Goal: Task Accomplishment & Management: Complete application form

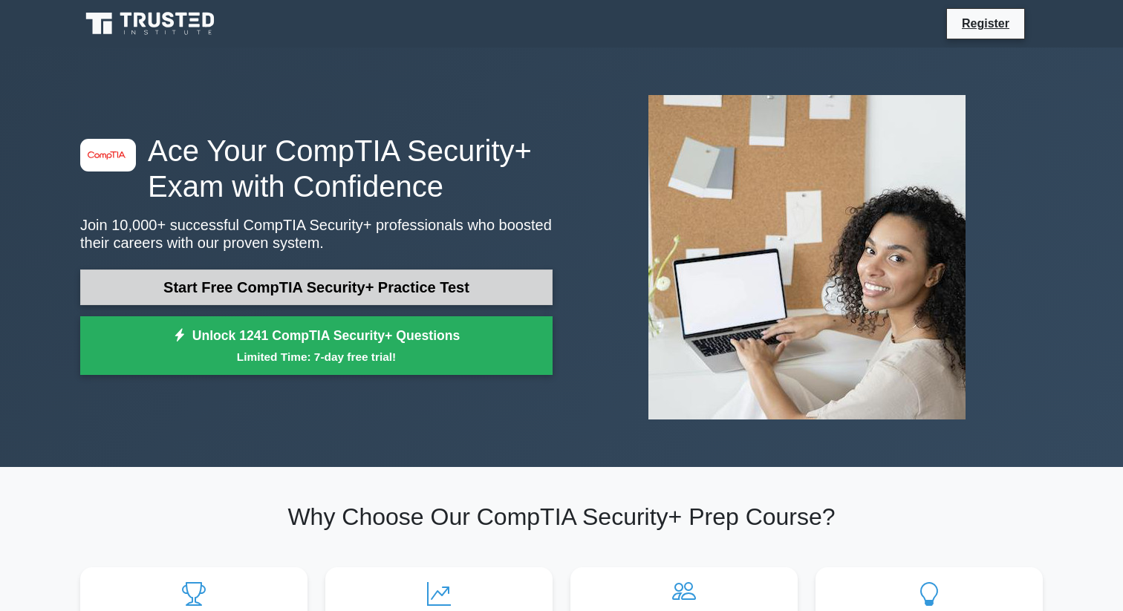
click at [235, 293] on link "Start Free CompTIA Security+ Practice Test" at bounding box center [316, 288] width 472 height 36
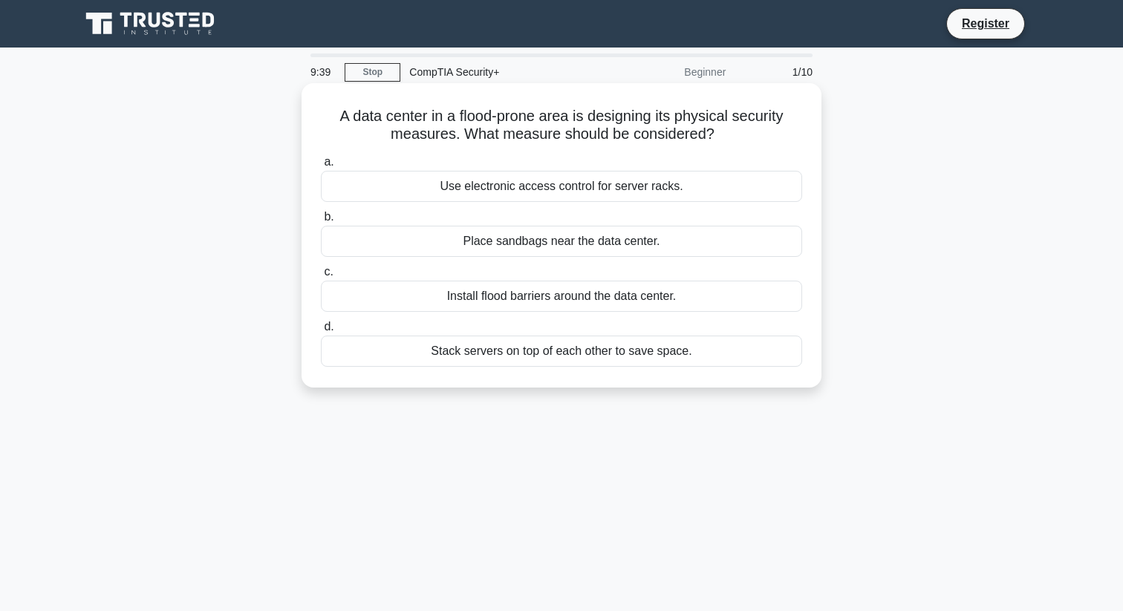
click at [472, 188] on div "Use electronic access control for server racks." at bounding box center [561, 186] width 481 height 31
click at [321, 167] on input "a. Use electronic access control for server racks." at bounding box center [321, 162] width 0 height 10
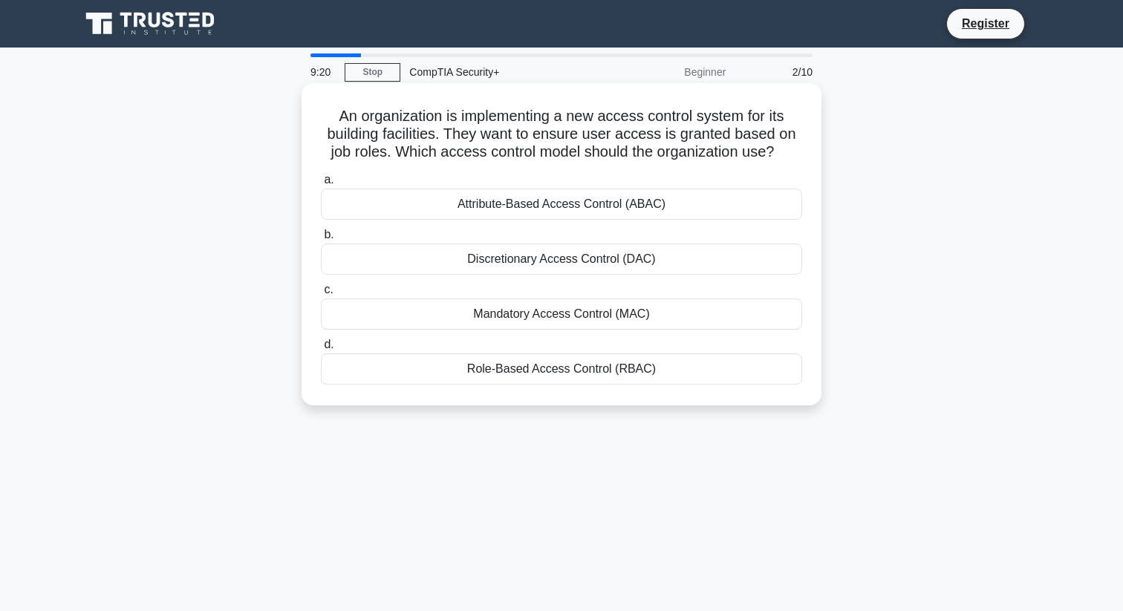
click at [543, 372] on div "Role-Based Access Control (RBAC)" at bounding box center [561, 369] width 481 height 31
click at [321, 350] on input "d. Role-Based Access Control (RBAC)" at bounding box center [321, 345] width 0 height 10
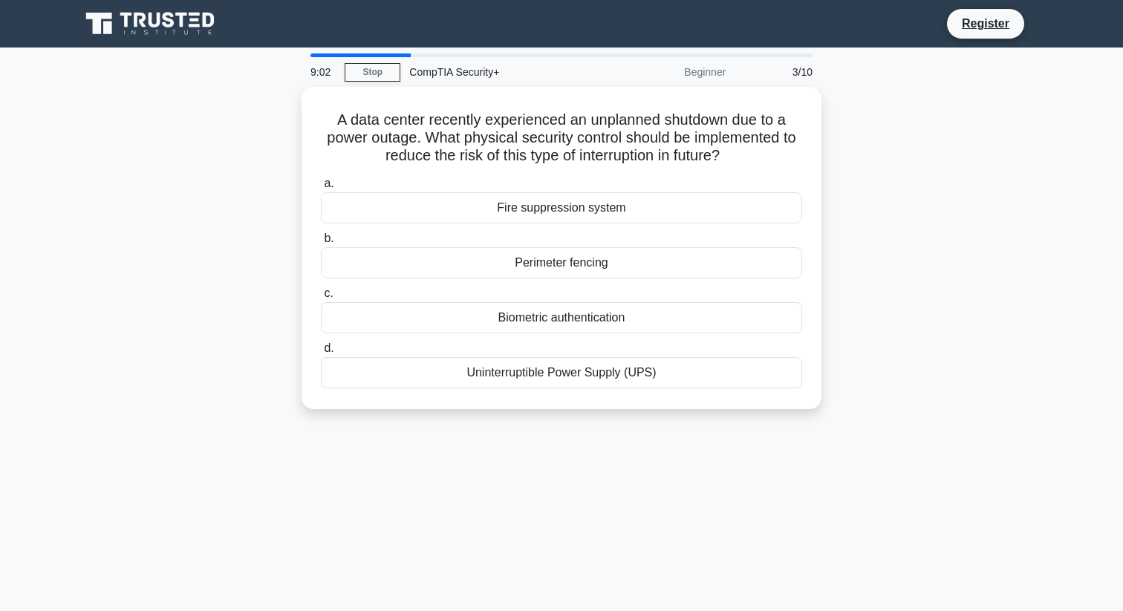
click at [543, 372] on div "Uninterruptible Power Supply (UPS)" at bounding box center [561, 372] width 481 height 31
click at [321, 354] on input "d. Uninterruptible Power Supply (UPS)" at bounding box center [321, 349] width 0 height 10
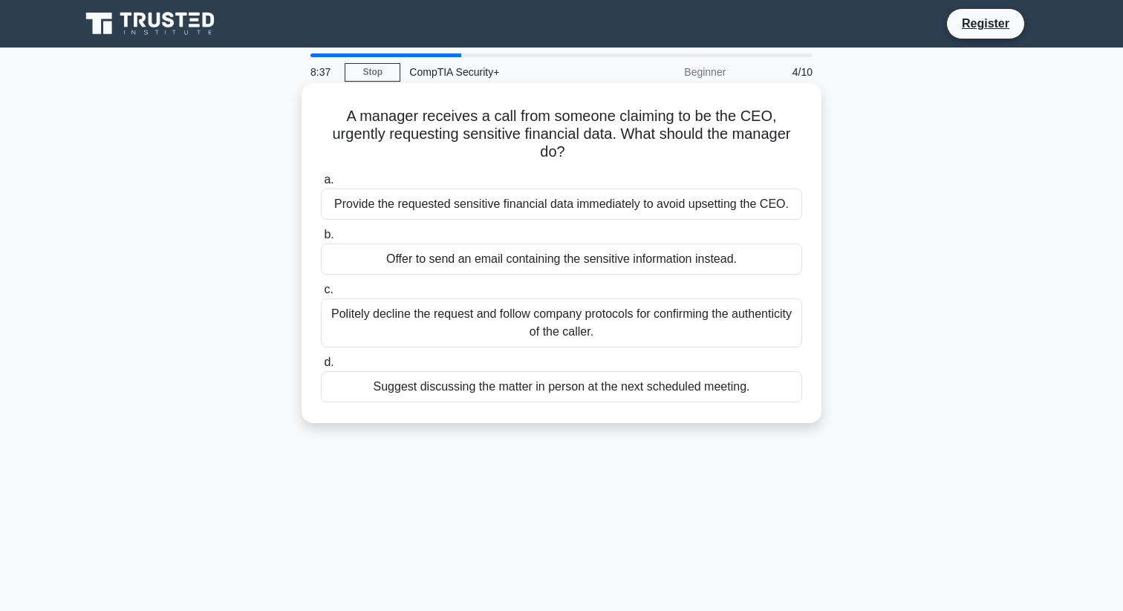
click at [417, 304] on div "Politely decline the request and follow company protocols for confirming the au…" at bounding box center [561, 323] width 481 height 49
click at [321, 295] on input "c. Politely decline the request and follow company protocols for confirming the…" at bounding box center [321, 290] width 0 height 10
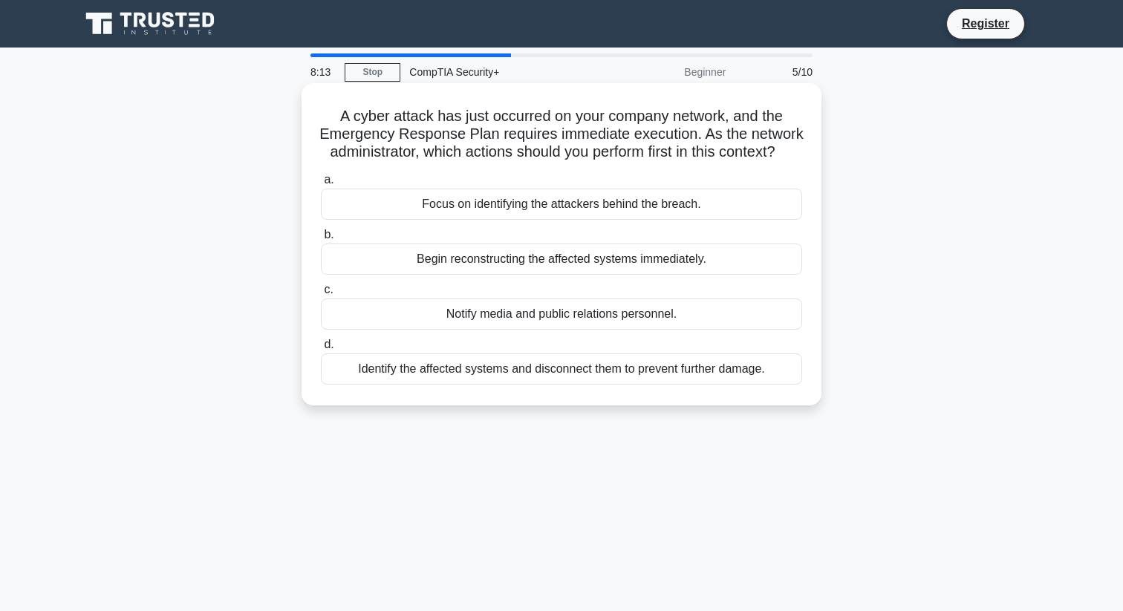
click at [408, 375] on div "Identify the affected systems and disconnect them to prevent further damage." at bounding box center [561, 369] width 481 height 31
click at [321, 350] on input "d. Identify the affected systems and disconnect them to prevent further damage." at bounding box center [321, 345] width 0 height 10
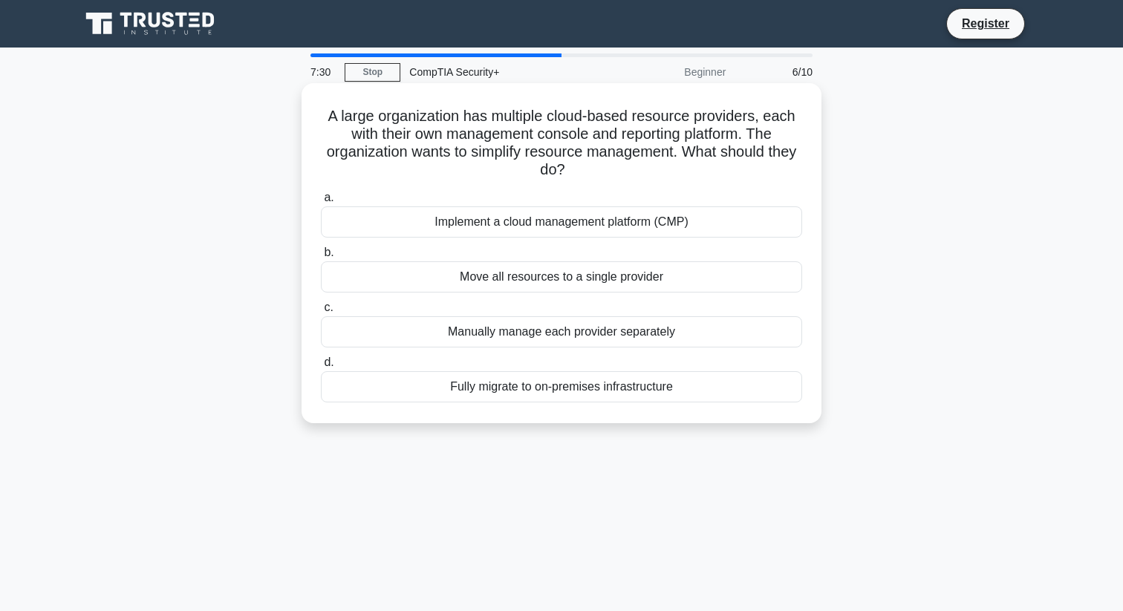
click at [364, 217] on div "Implement a cloud management platform (CMP)" at bounding box center [561, 221] width 481 height 31
click at [321, 203] on input "a. Implement a cloud management platform (CMP)" at bounding box center [321, 198] width 0 height 10
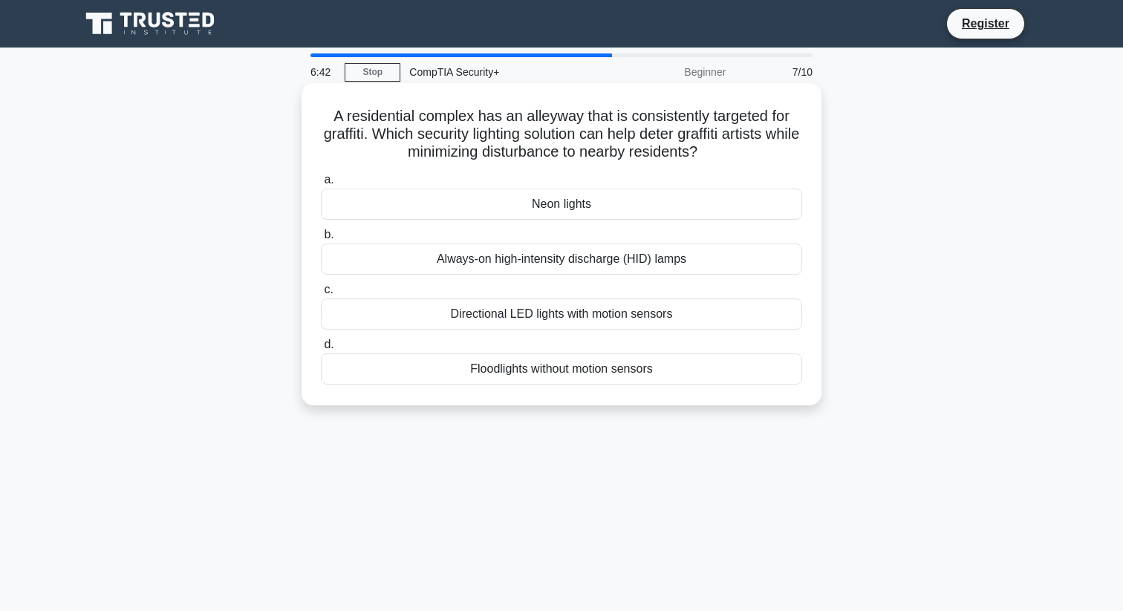
click at [449, 376] on div "Floodlights without motion sensors" at bounding box center [561, 369] width 481 height 31
click at [321, 350] on input "d. Floodlights without motion sensors" at bounding box center [321, 345] width 0 height 10
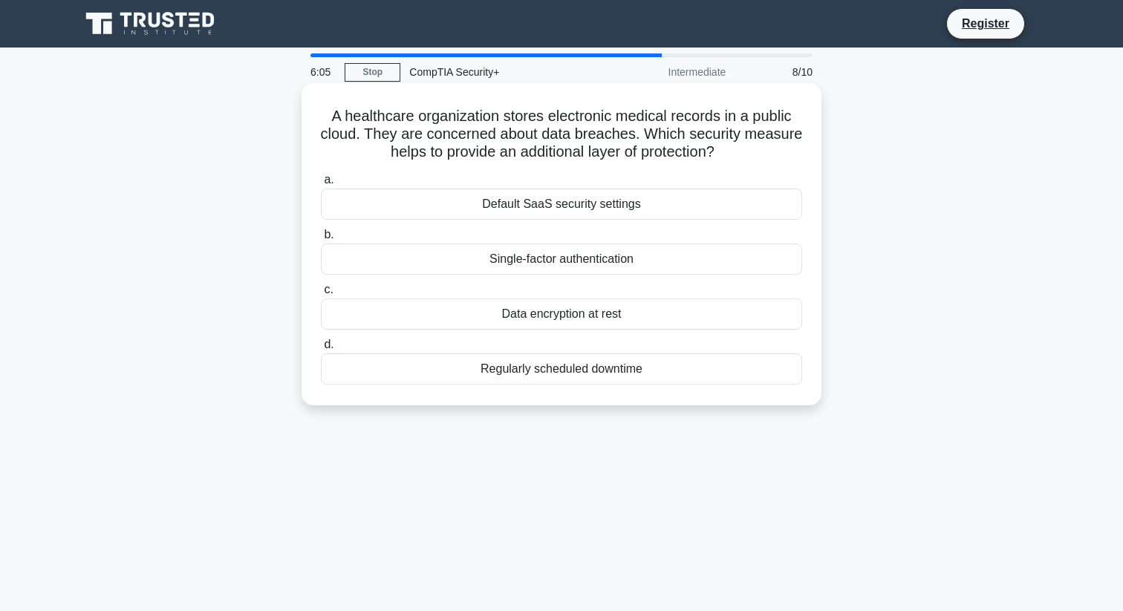
click at [562, 325] on div "Data encryption at rest" at bounding box center [561, 314] width 481 height 31
click at [321, 295] on input "c. Data encryption at rest" at bounding box center [321, 290] width 0 height 10
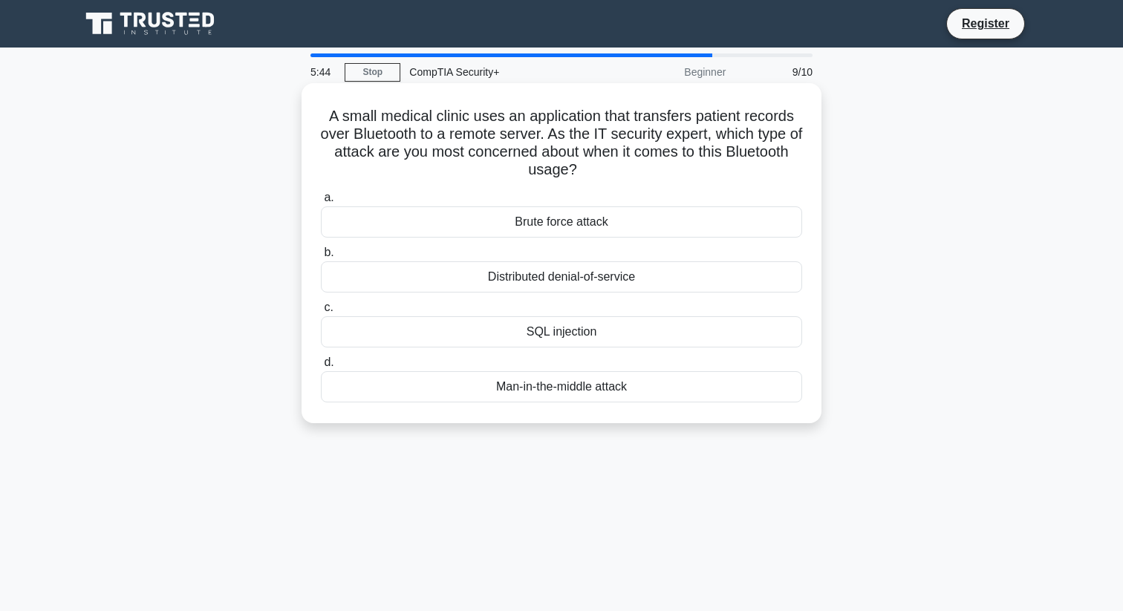
click at [562, 390] on div "Man-in-the-middle attack" at bounding box center [561, 386] width 481 height 31
click at [321, 368] on input "d. Man-in-the-middle attack" at bounding box center [321, 363] width 0 height 10
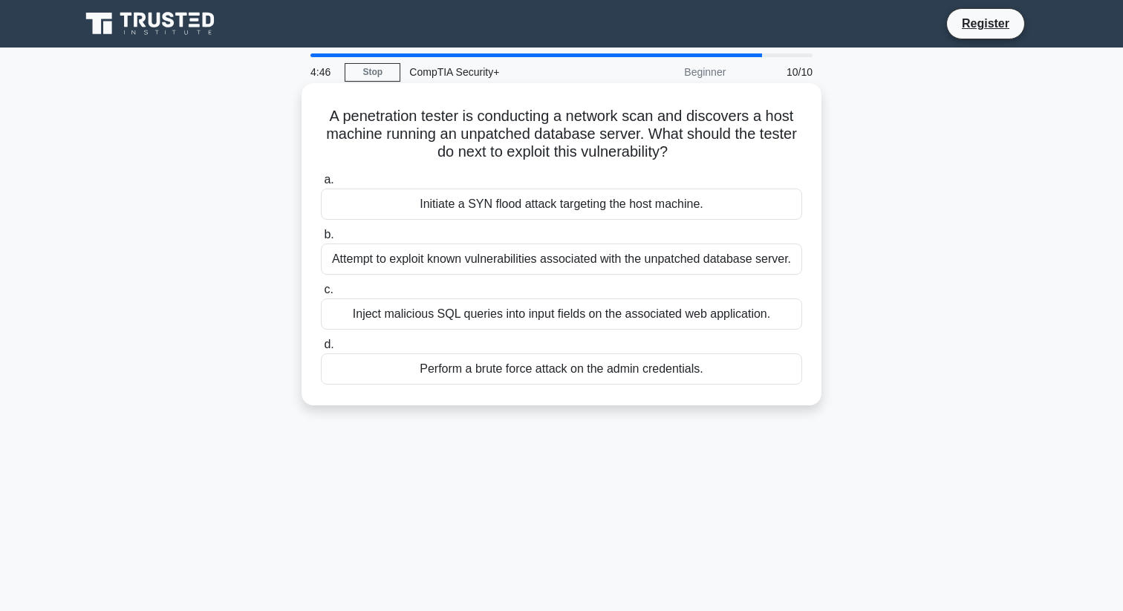
click at [440, 371] on div "Perform a brute force attack on the admin credentials." at bounding box center [561, 369] width 481 height 31
click at [321, 350] on input "d. Perform a brute force attack on the admin credentials." at bounding box center [321, 345] width 0 height 10
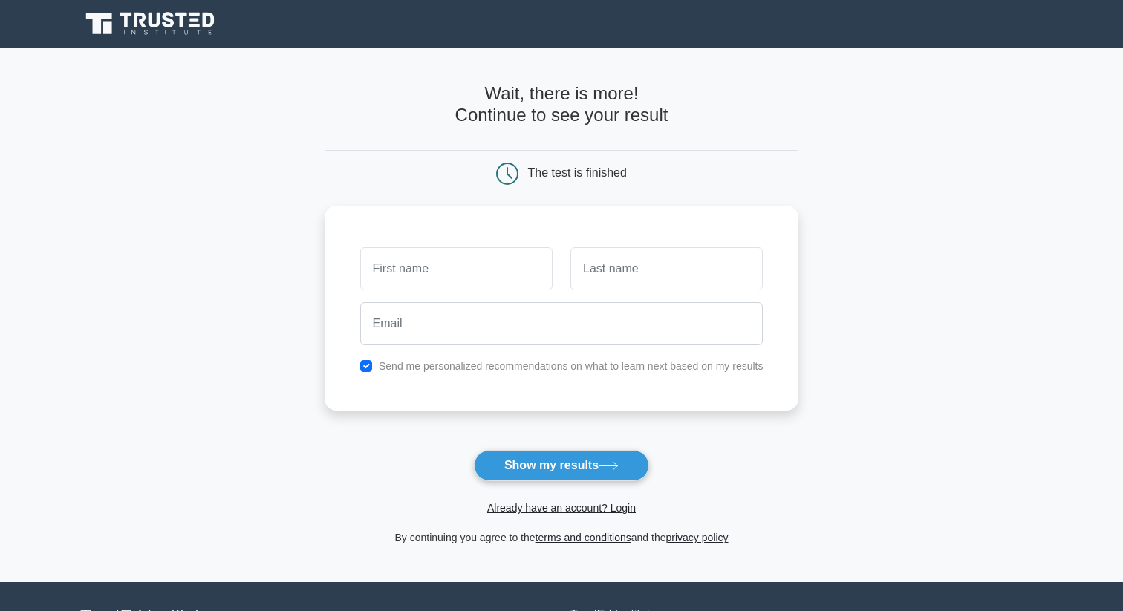
click at [411, 283] on input "text" at bounding box center [456, 268] width 192 height 43
type input "olamide"
type input "yusuf"
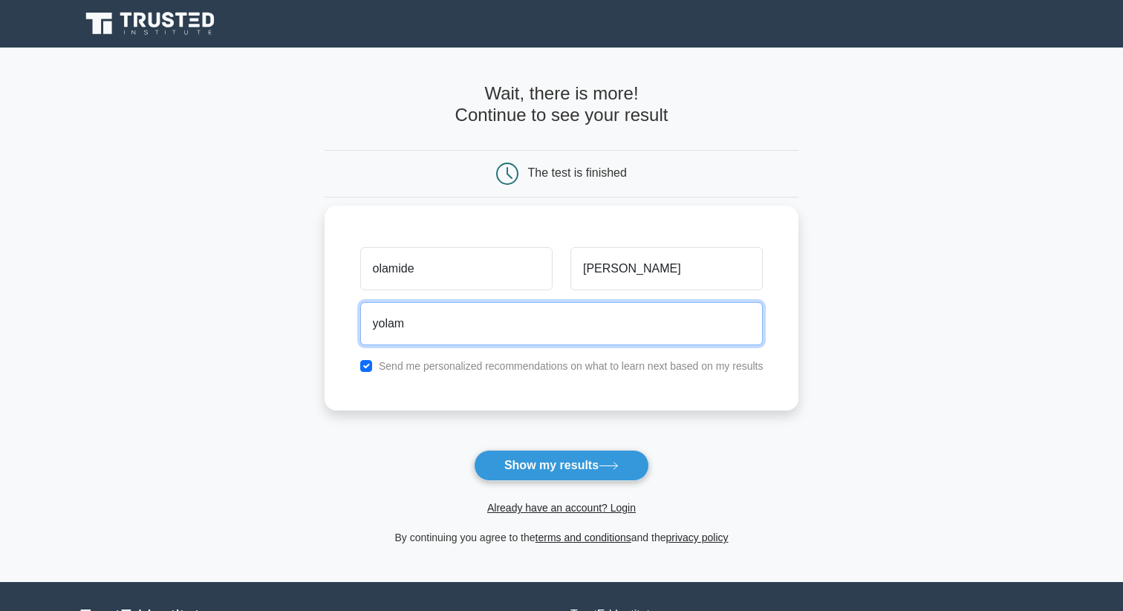
type input "yolamidee@gmail.com"
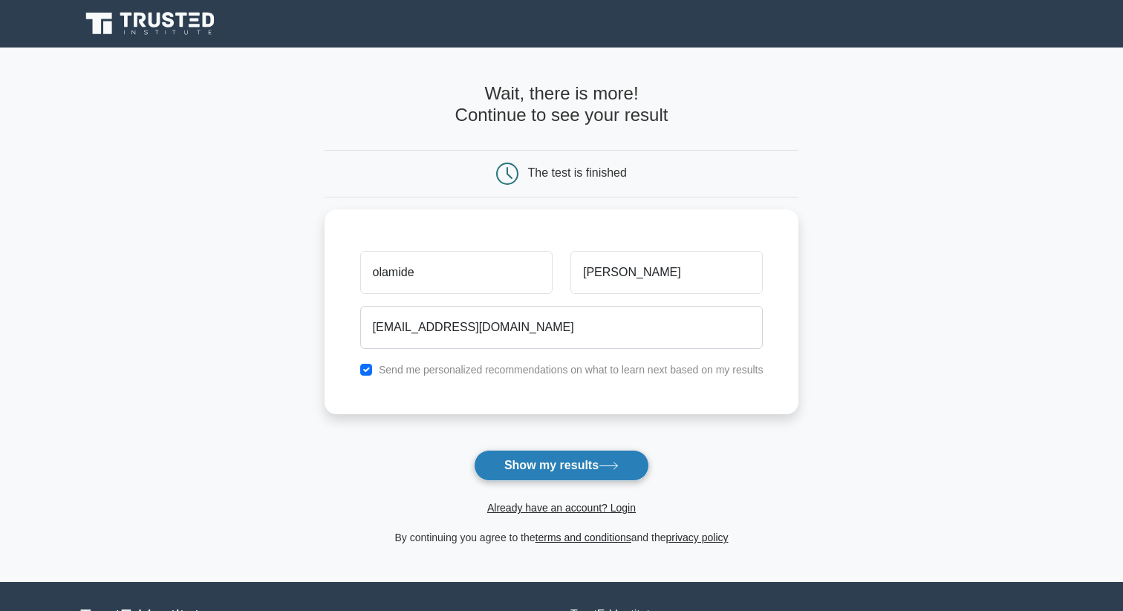
click at [523, 463] on button "Show my results" at bounding box center [561, 465] width 175 height 31
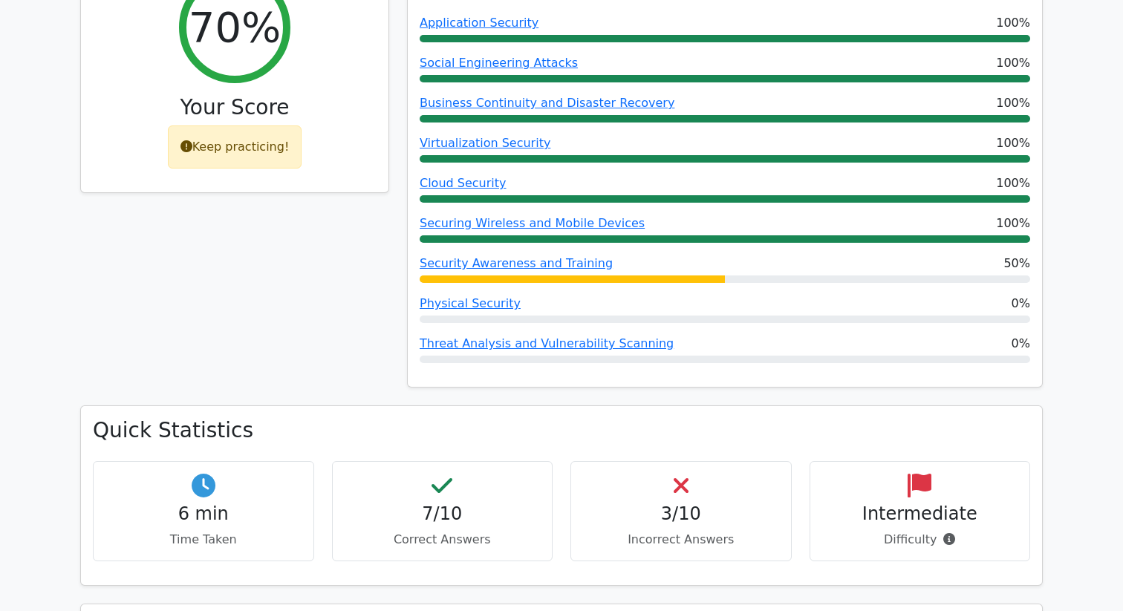
scroll to position [647, 0]
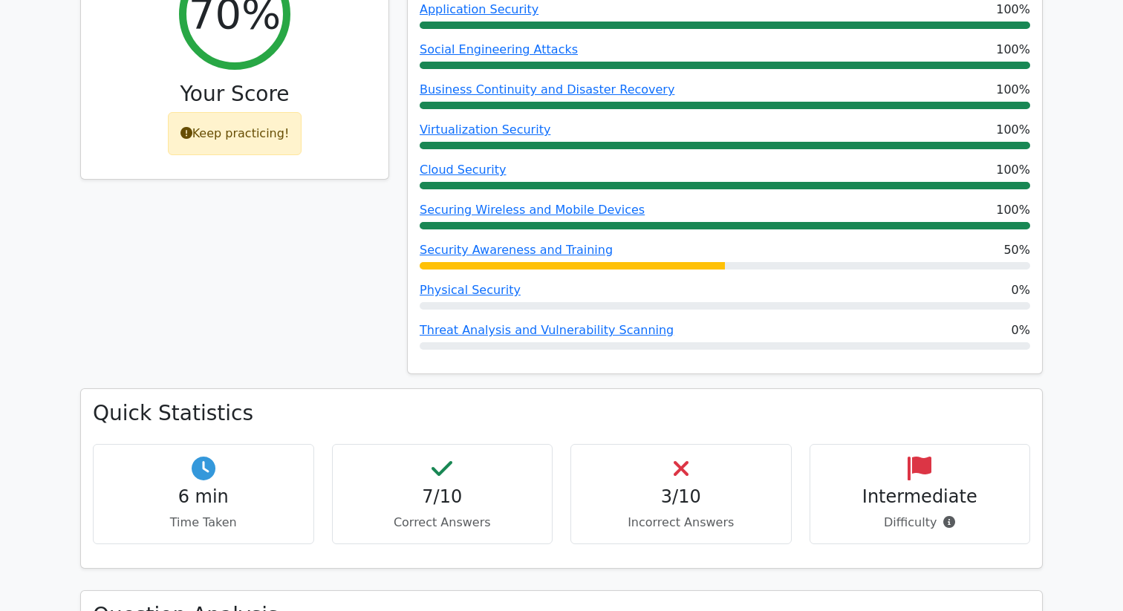
click at [684, 486] on h4 "3/10" at bounding box center [681, 497] width 196 height 22
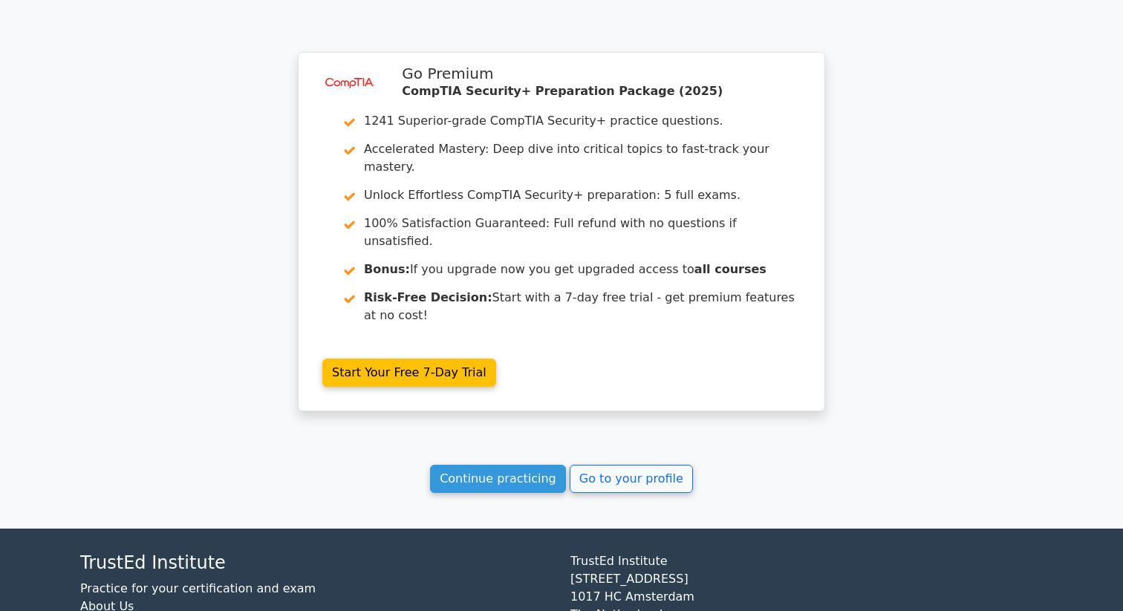
scroll to position [2321, 0]
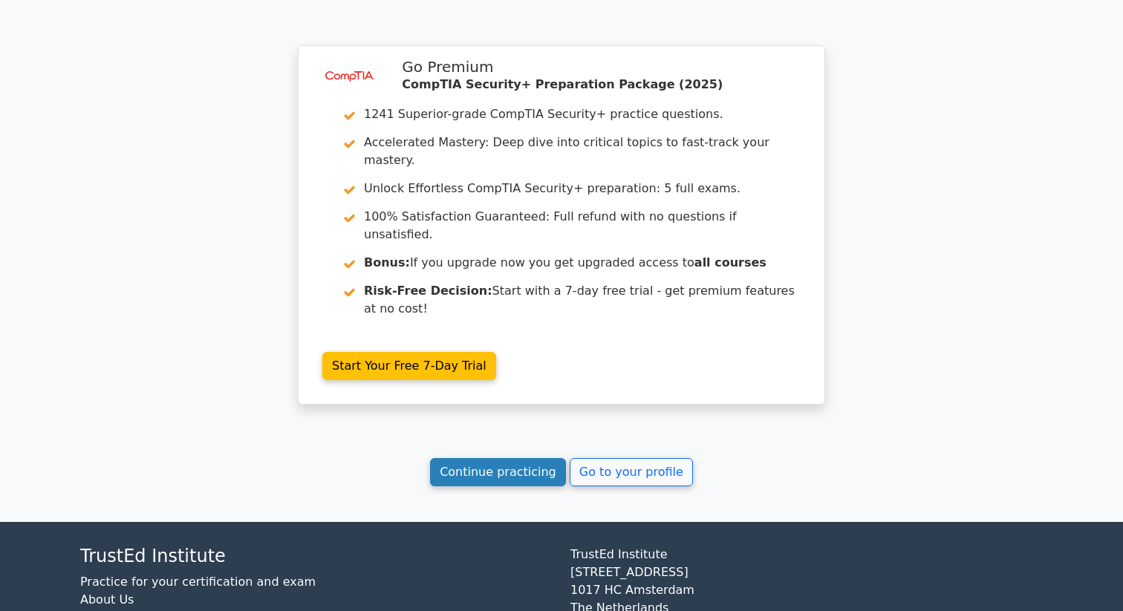
click at [490, 458] on link "Continue practicing" at bounding box center [498, 472] width 136 height 28
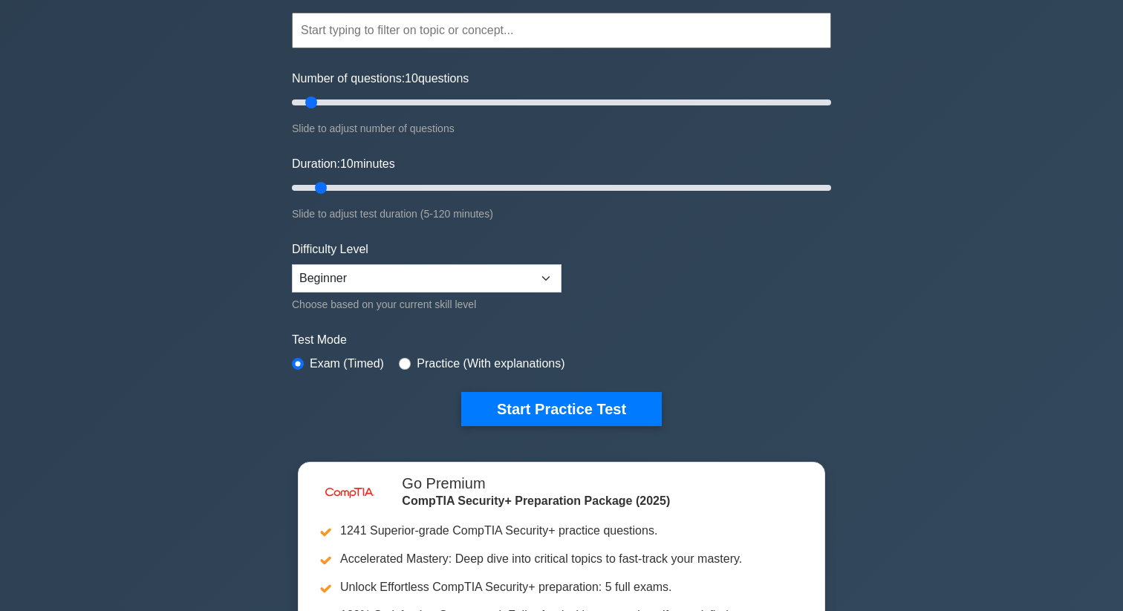
scroll to position [134, 0]
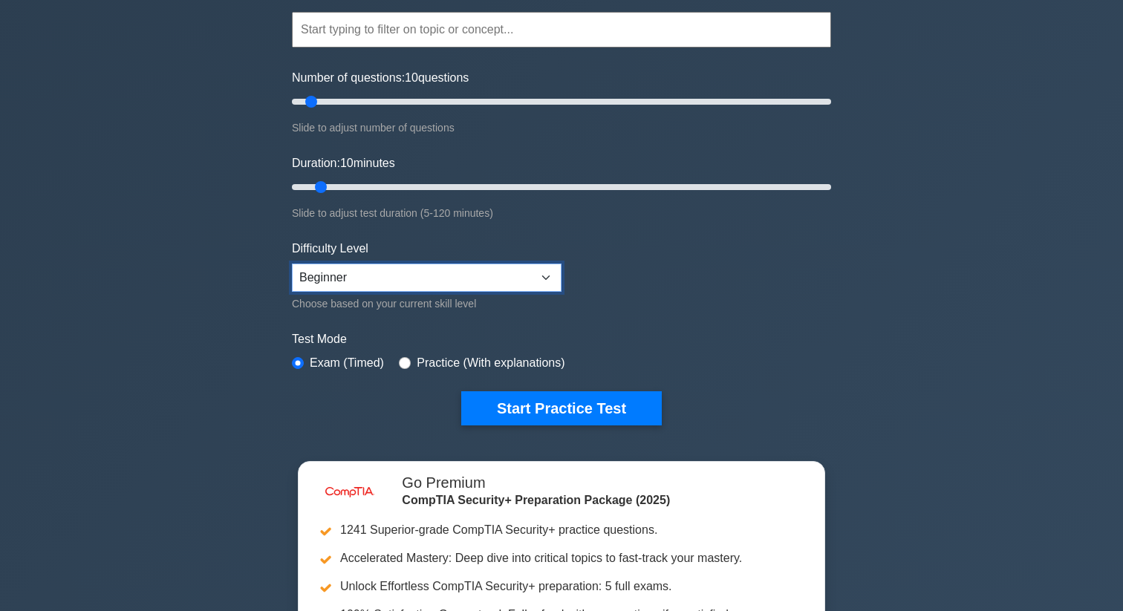
click at [417, 279] on select "Beginner Intermediate Expert" at bounding box center [427, 278] width 270 height 28
select select "intermediate"
click at [292, 264] on select "Beginner Intermediate Expert" at bounding box center [427, 278] width 270 height 28
click at [238, 318] on div "image/svg+xml CompTIA Security+ Customize Your Next Practice Test Topics Crypto…" at bounding box center [561, 350] width 1123 height 875
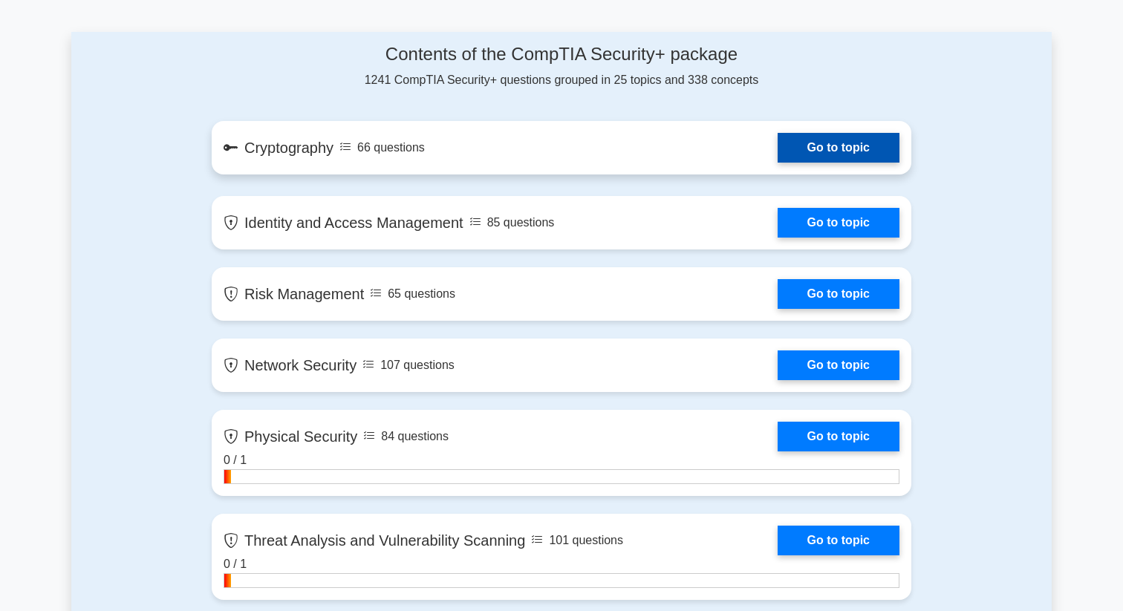
scroll to position [922, 0]
